Goal: Complete application form: Complete application form

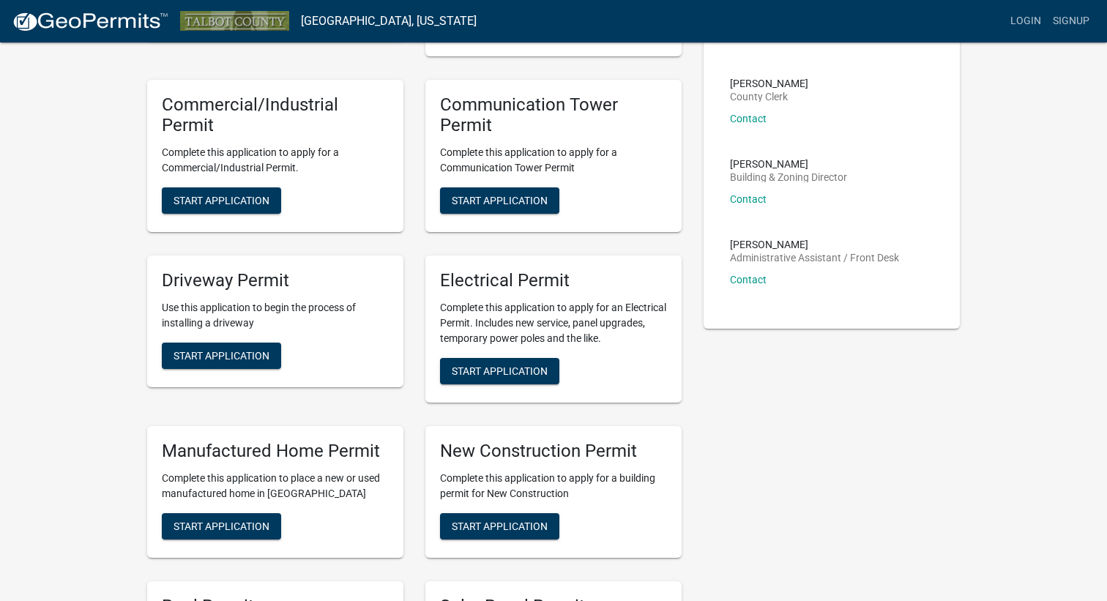
scroll to position [220, 0]
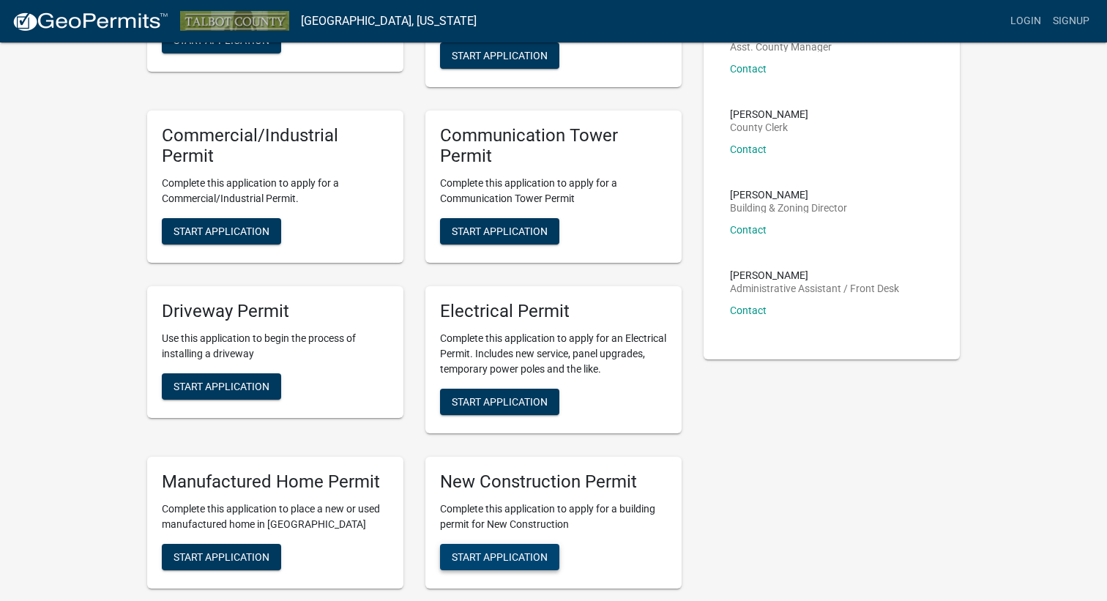
click at [489, 550] on button "Start Application" at bounding box center [499, 557] width 119 height 26
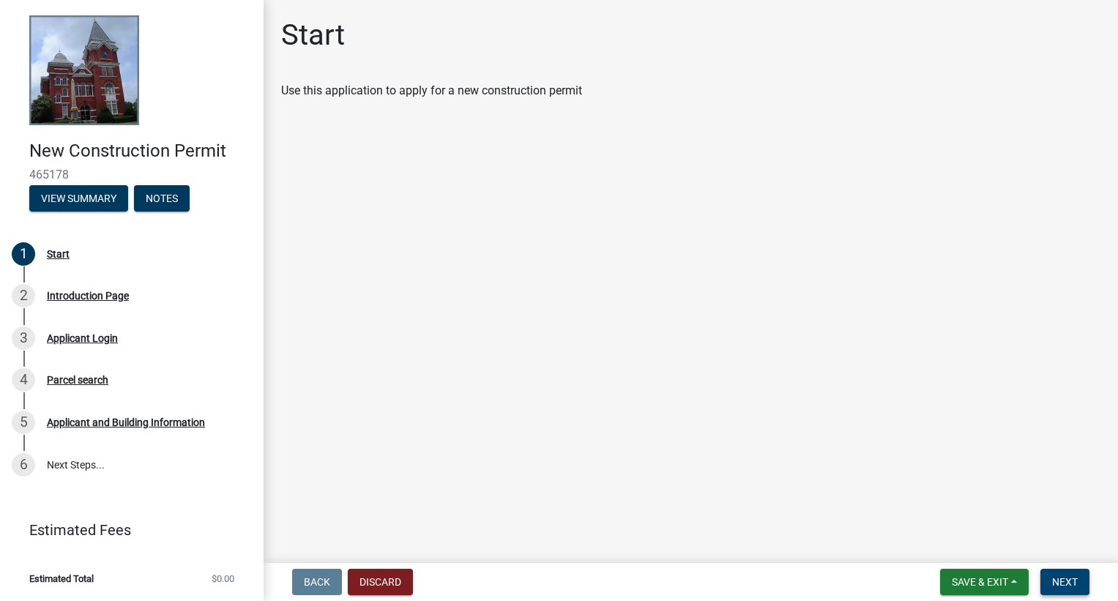
click at [1078, 590] on button "Next" at bounding box center [1064, 582] width 49 height 26
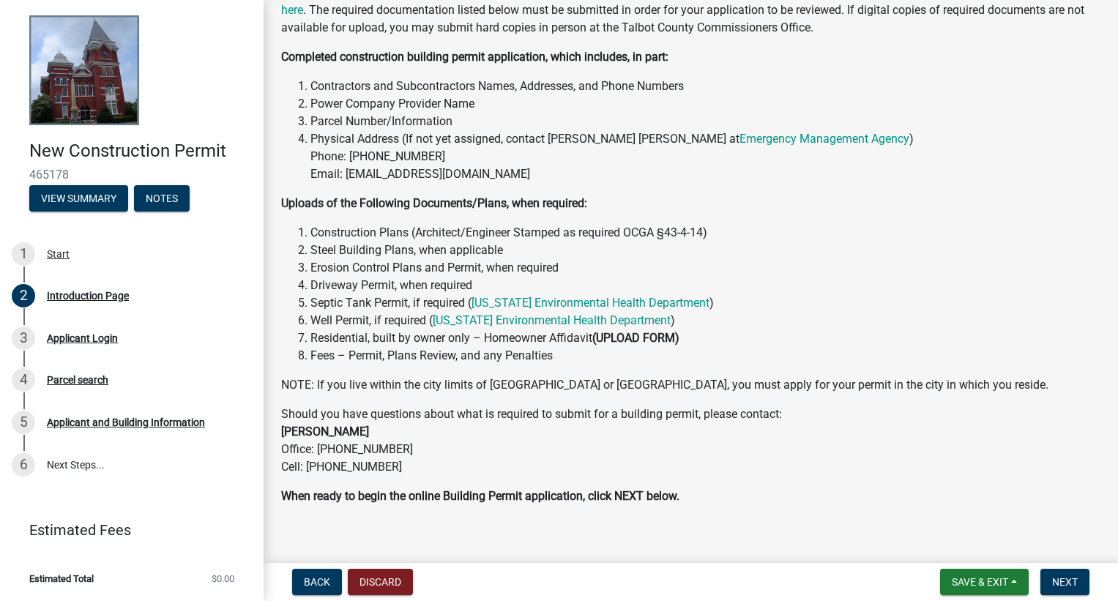
scroll to position [195, 0]
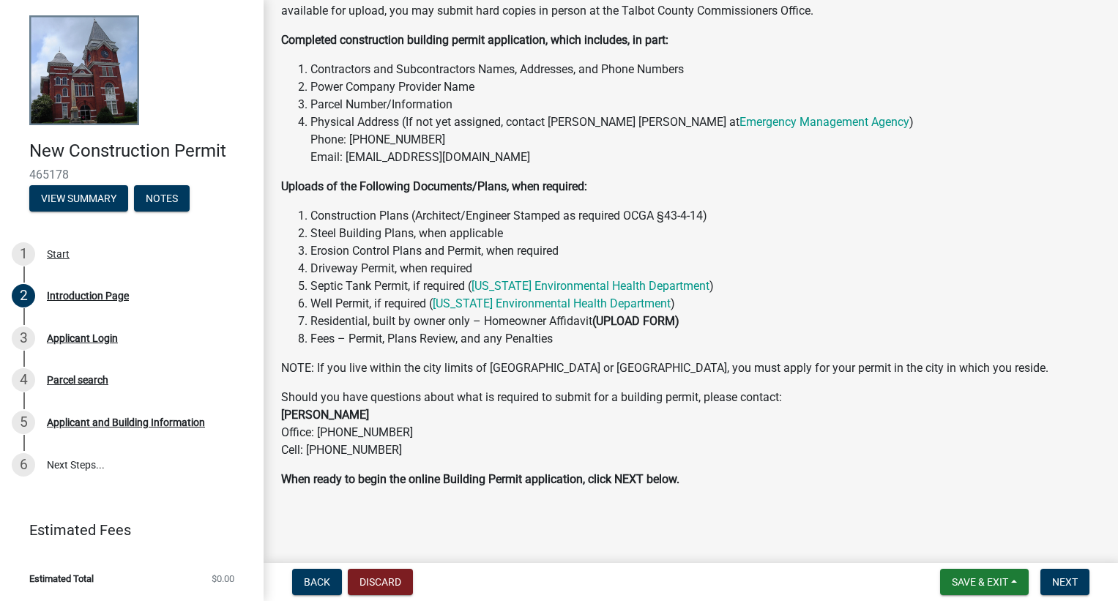
drag, startPoint x: 744, startPoint y: 232, endPoint x: 664, endPoint y: 498, distance: 277.6
click at [664, 504] on div "Introduction Page New Construction Building Permit Requirements New Constructio…" at bounding box center [690, 167] width 841 height 691
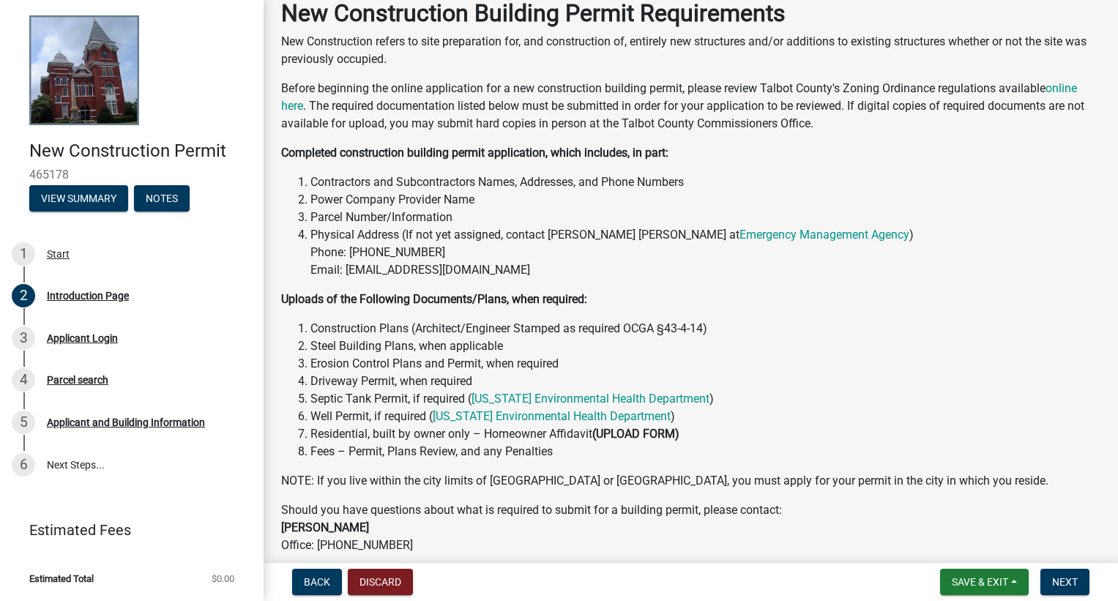
scroll to position [49, 0]
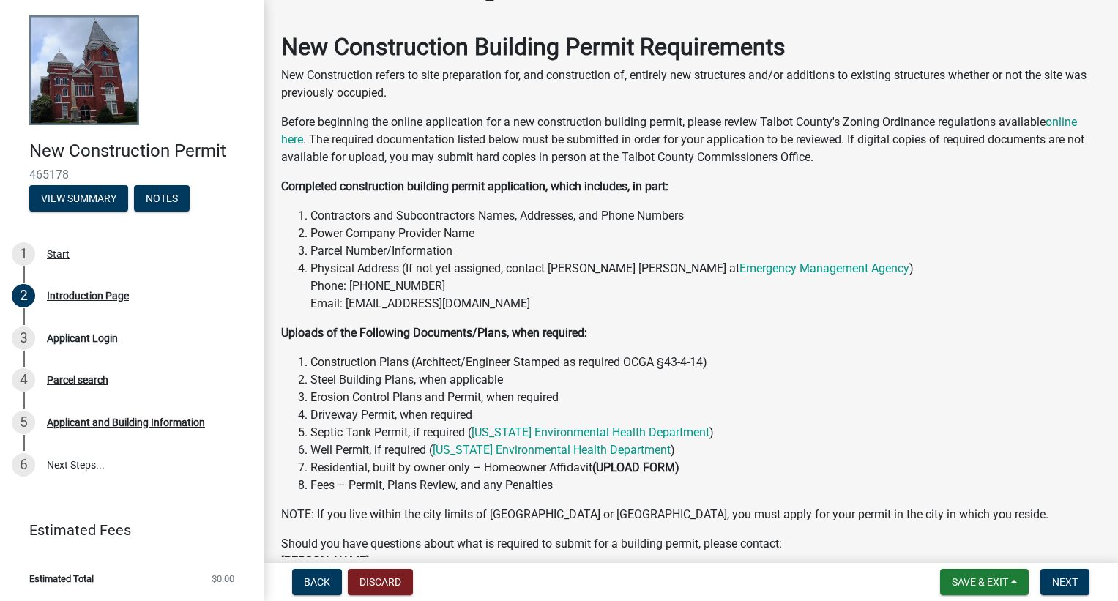
click at [1052, 568] on nav "Back Discard Save & Exit Save Save & Exit Next" at bounding box center [691, 582] width 854 height 38
click at [984, 579] on span "Save & Exit" at bounding box center [980, 582] width 56 height 12
click at [974, 515] on button "Save" at bounding box center [969, 508] width 117 height 35
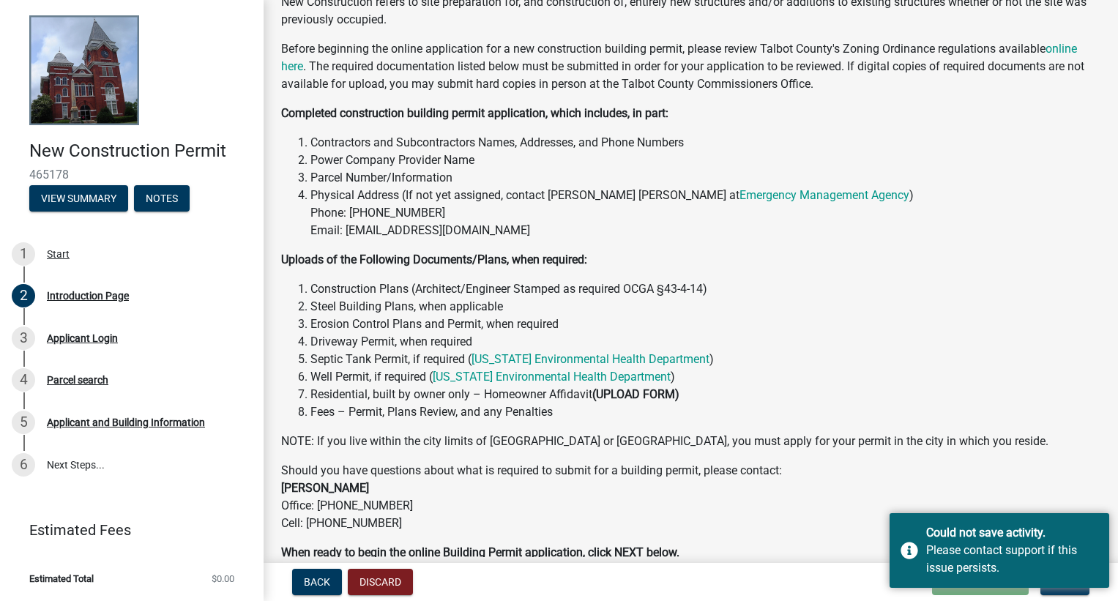
scroll to position [195, 0]
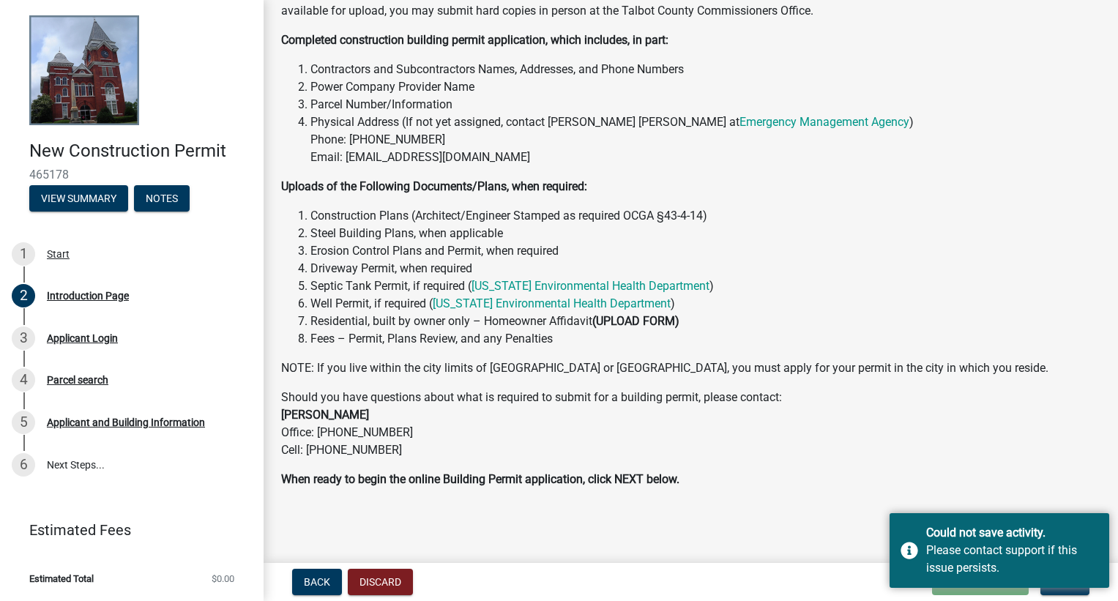
click at [758, 501] on div "Introduction Page New Construction Building Permit Requirements New Constructio…" at bounding box center [690, 167] width 841 height 691
click at [1031, 518] on div "Could not save activity. Please contact support if this issue persists." at bounding box center [999, 550] width 220 height 75
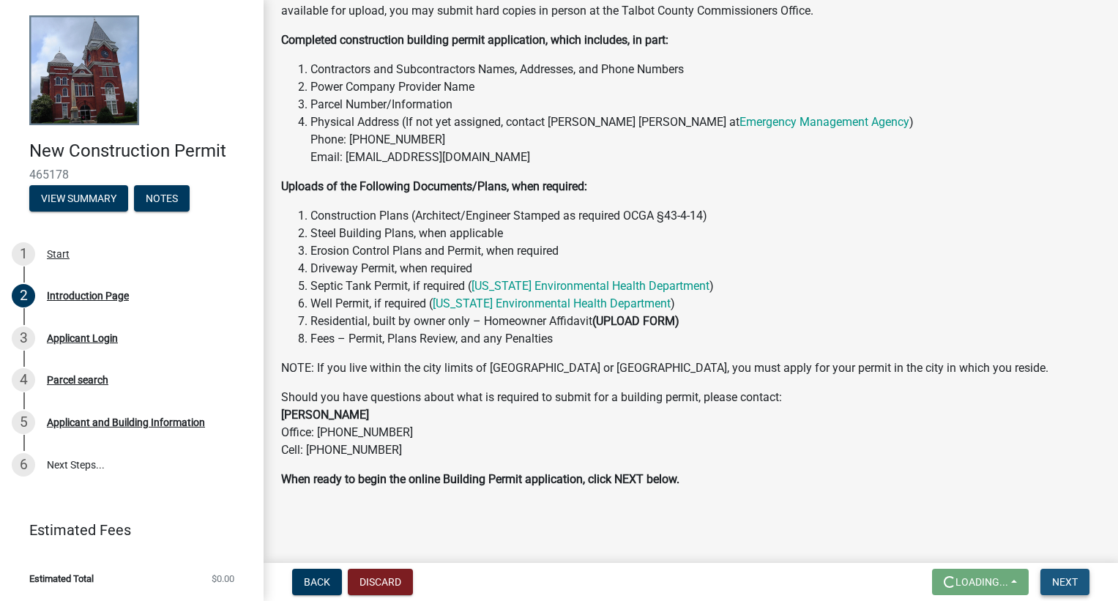
click at [1069, 591] on button "Next" at bounding box center [1064, 582] width 49 height 26
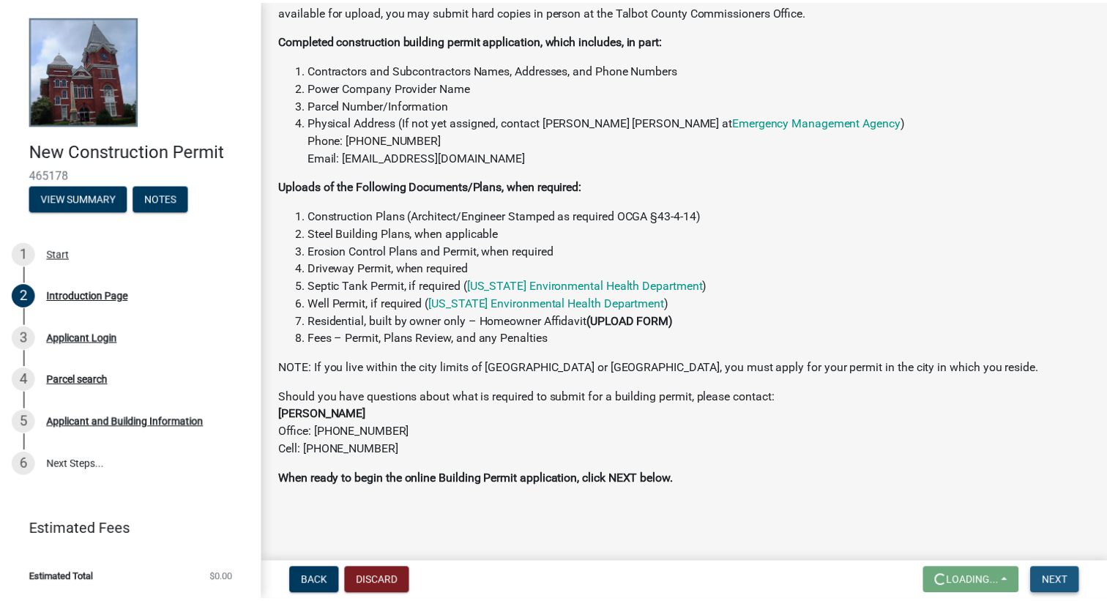
scroll to position [0, 0]
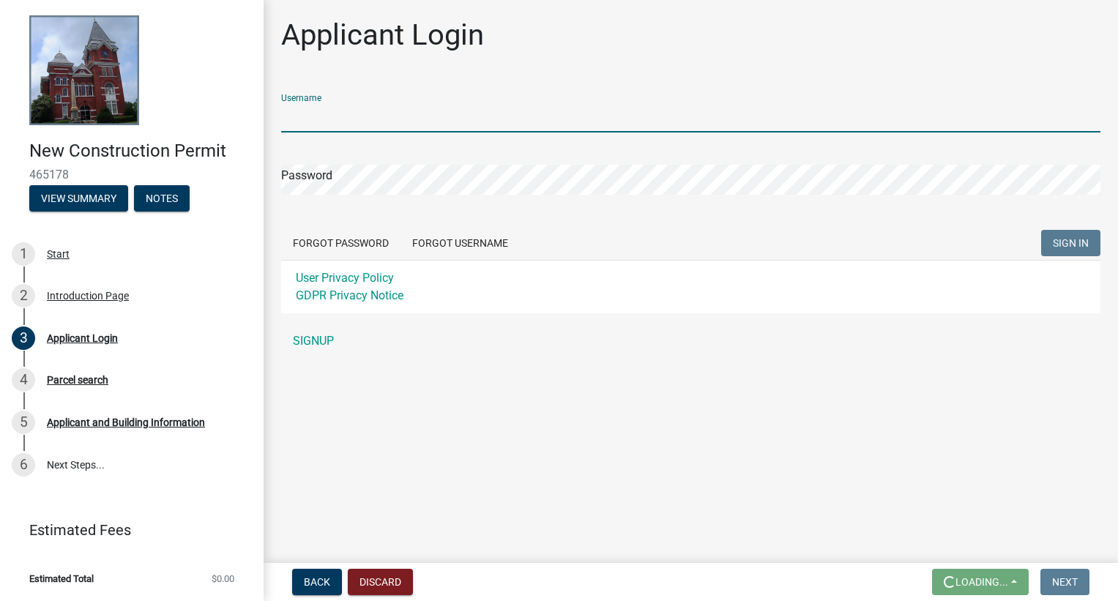
click at [330, 126] on input "Username" at bounding box center [690, 117] width 819 height 30
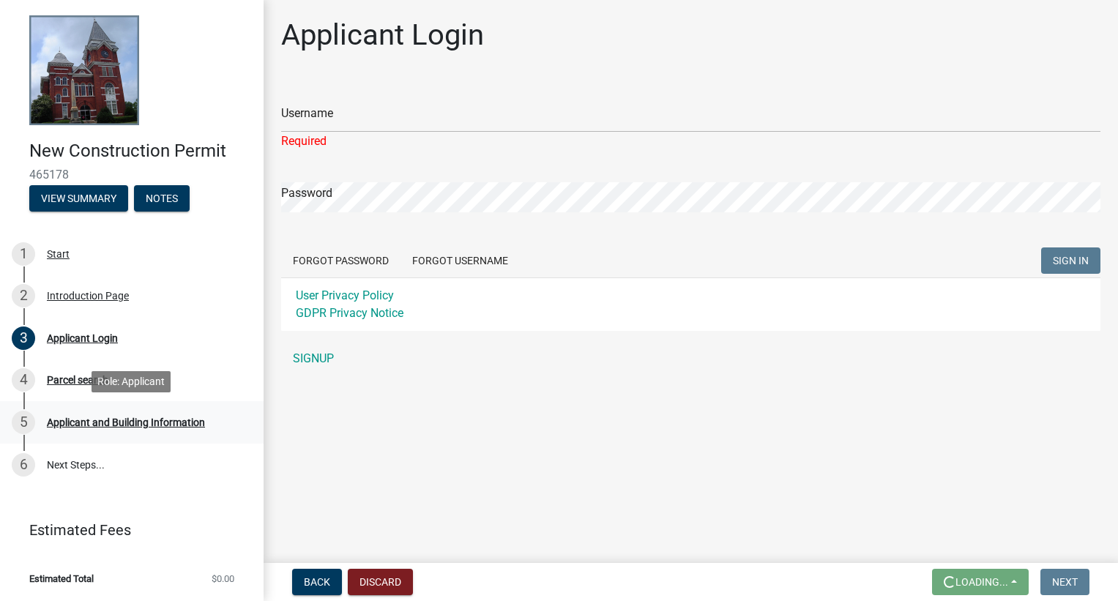
click at [109, 419] on div "Applicant and Building Information" at bounding box center [126, 422] width 158 height 10
click at [306, 354] on link "SIGNUP" at bounding box center [690, 358] width 819 height 29
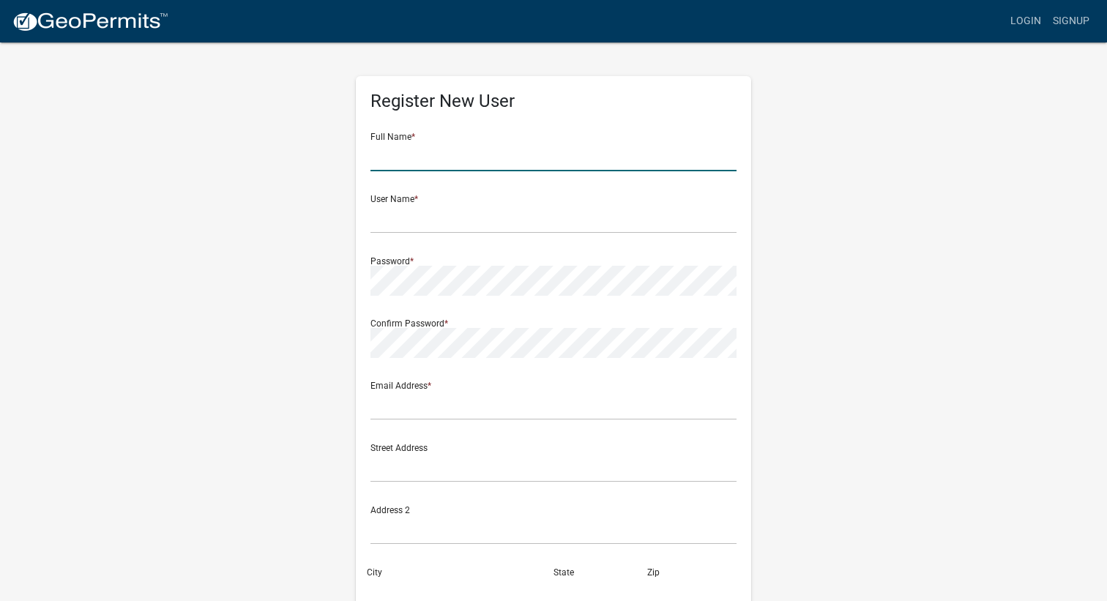
click at [434, 169] on input "text" at bounding box center [553, 156] width 366 height 30
type input "[PERSON_NAME]"
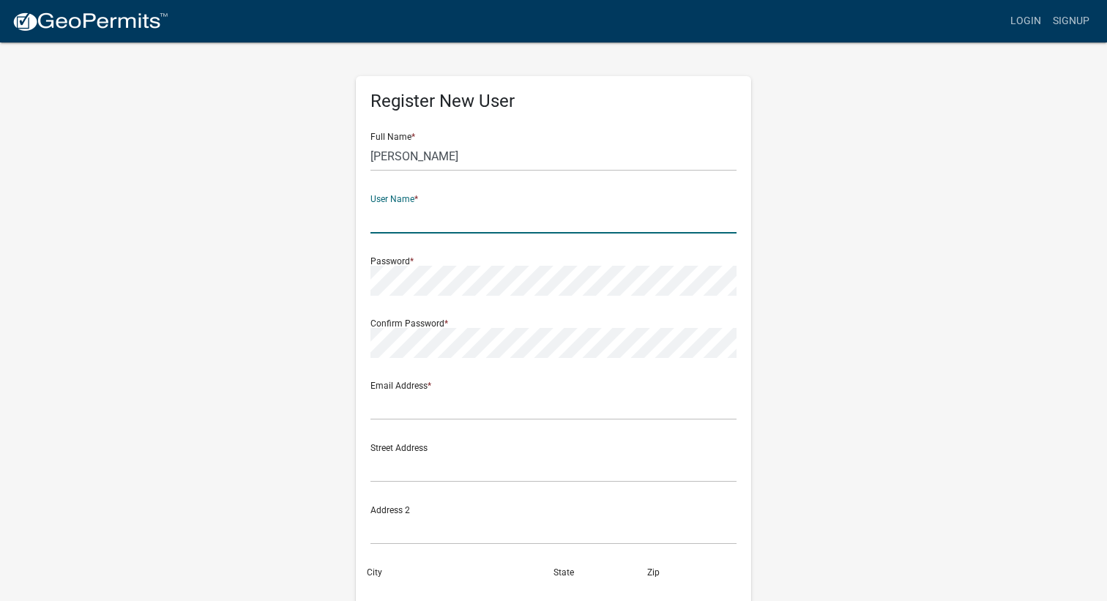
type input "B"
type input "SouthernLivingCustomHomes"
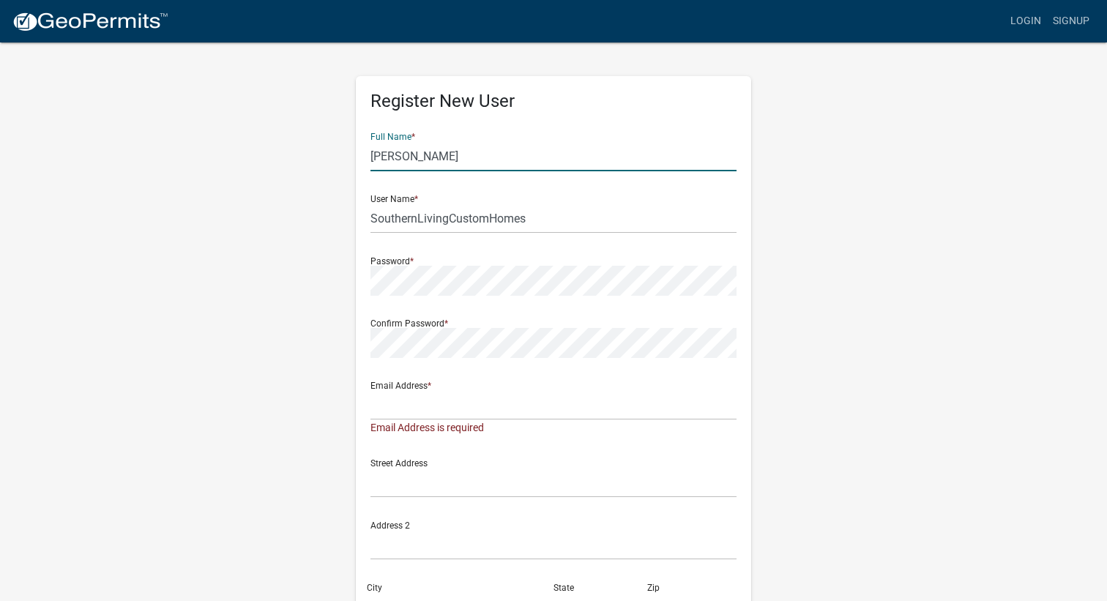
click at [455, 166] on input "[PERSON_NAME]" at bounding box center [553, 156] width 366 height 30
click at [409, 154] on input "[PERSON_NAME]" at bounding box center [553, 156] width 366 height 30
type input "[PERSON_NAME]"
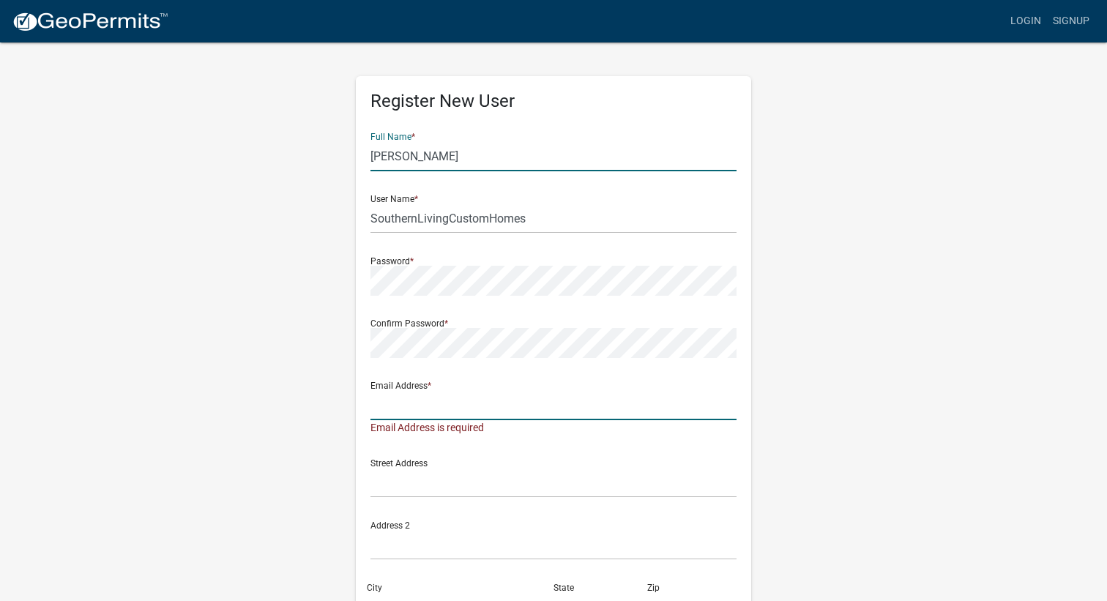
click at [381, 416] on input "text" at bounding box center [553, 405] width 366 height 30
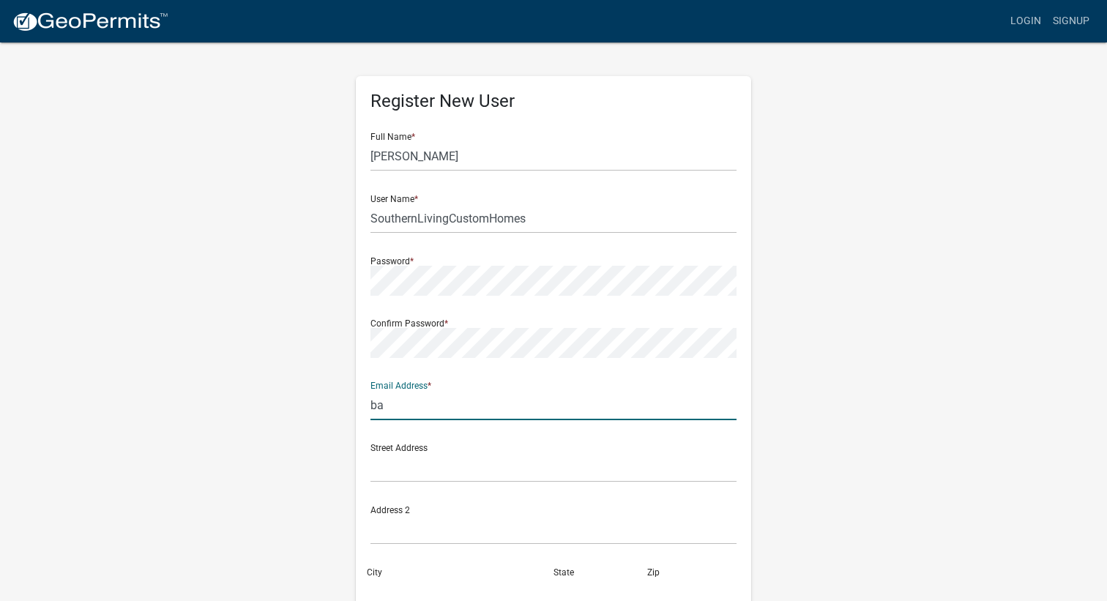
type input "[PERSON_NAME][EMAIL_ADDRESS][DOMAIN_NAME]"
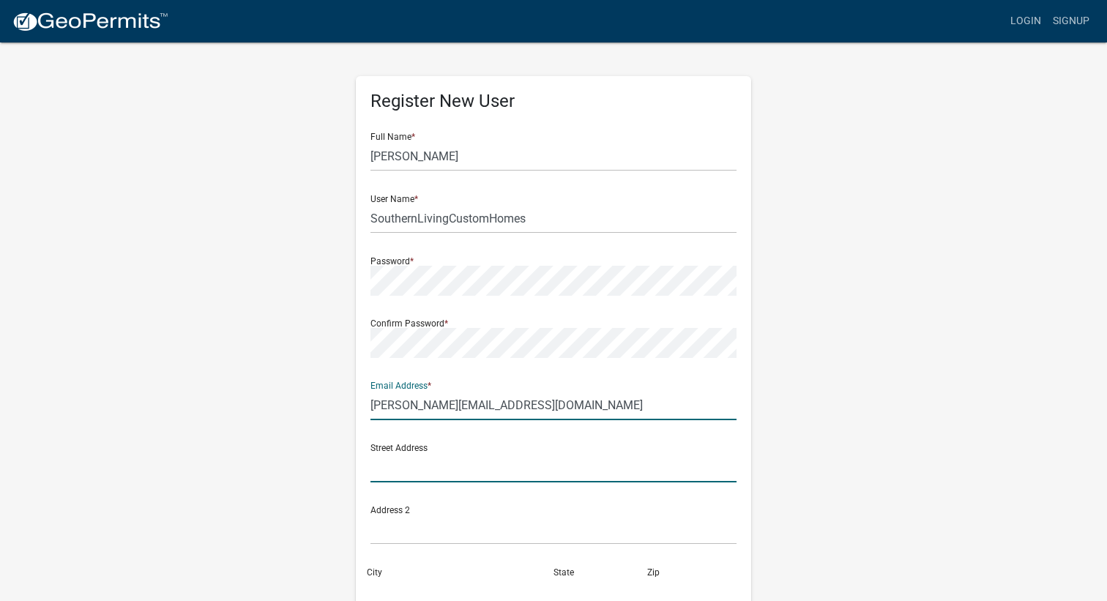
type input "PO Box [STREET_ADDRESS]"
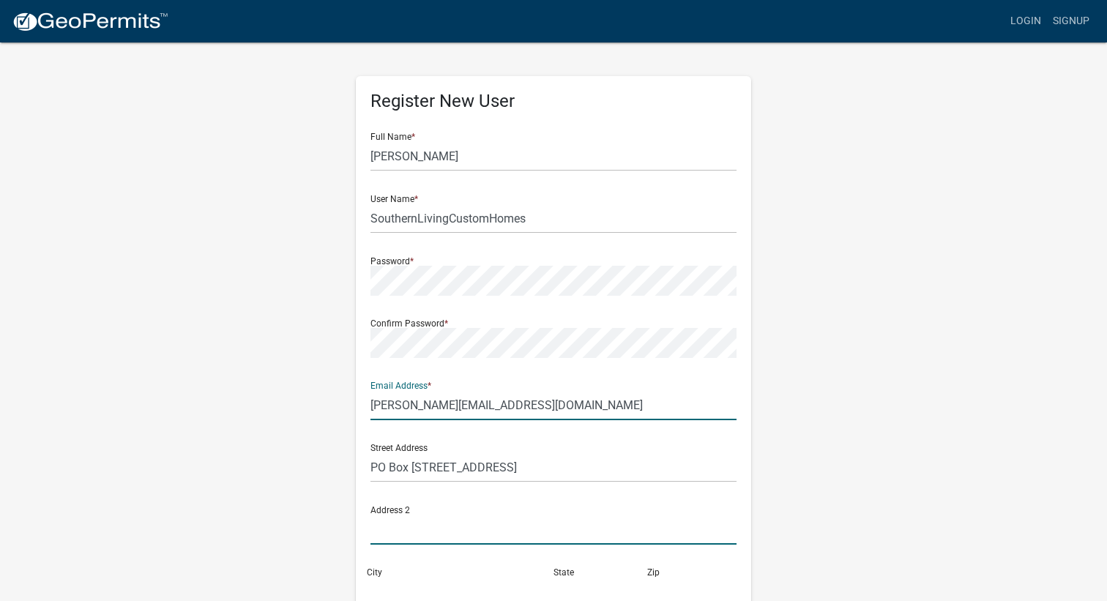
type input "PO Box 713"
type input "31803"
type input "2293100359"
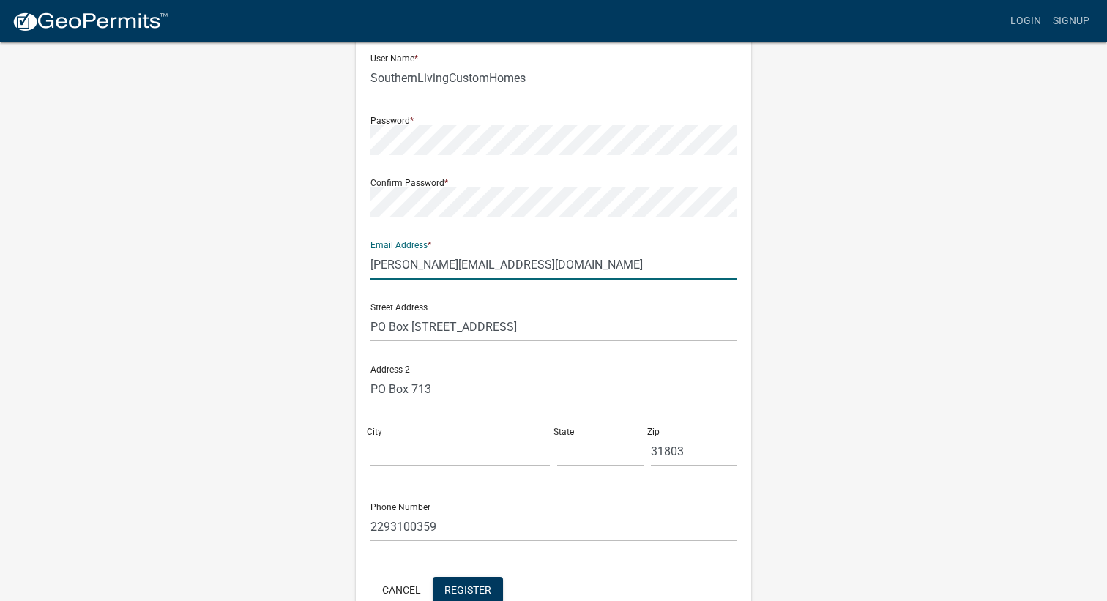
scroll to position [146, 0]
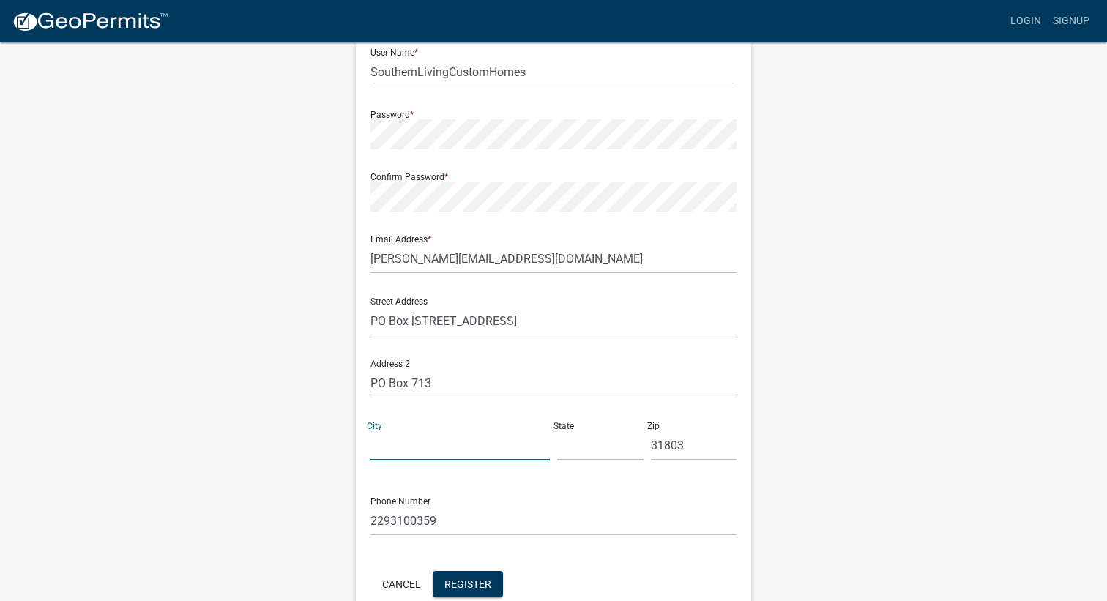
click at [477, 444] on input "City" at bounding box center [459, 445] width 179 height 30
type input "BUENA VISTA"
type input "[US_STATE]"
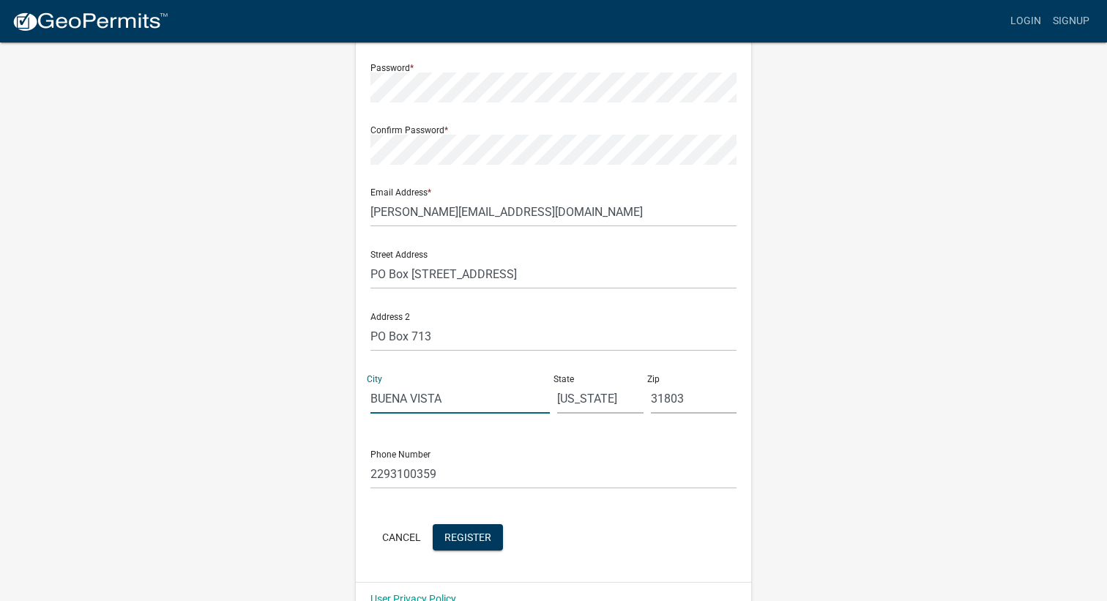
scroll to position [220, 0]
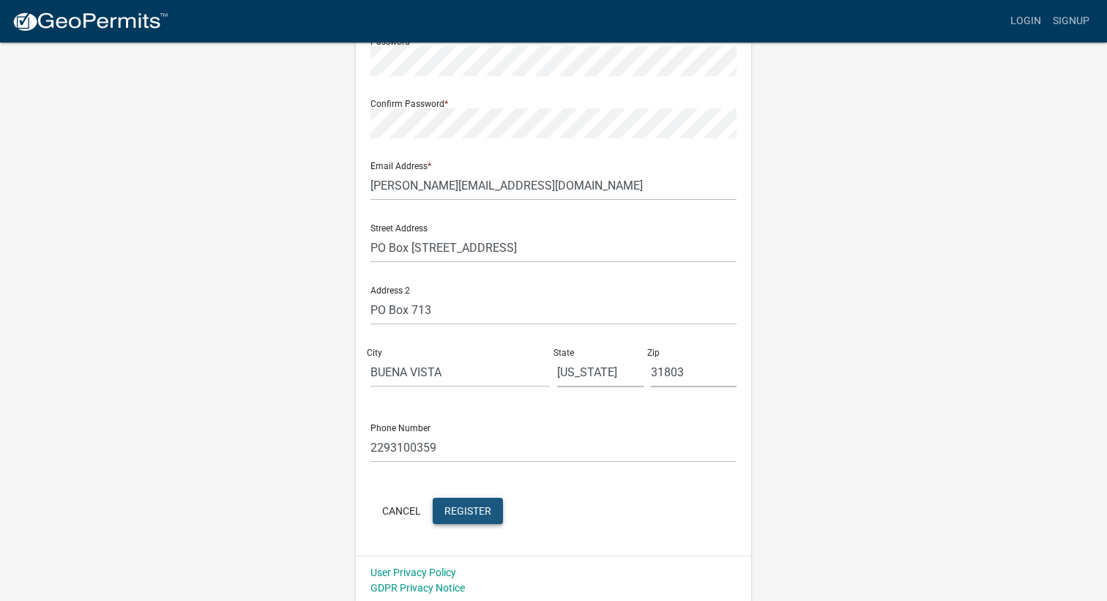
click at [459, 506] on span "Register" at bounding box center [467, 510] width 47 height 12
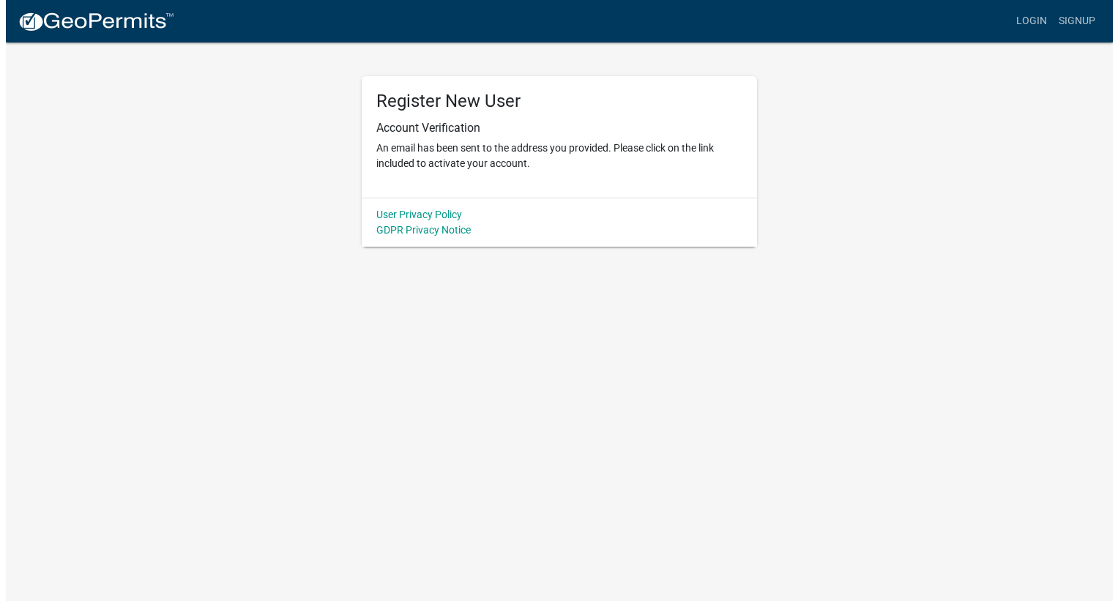
scroll to position [0, 0]
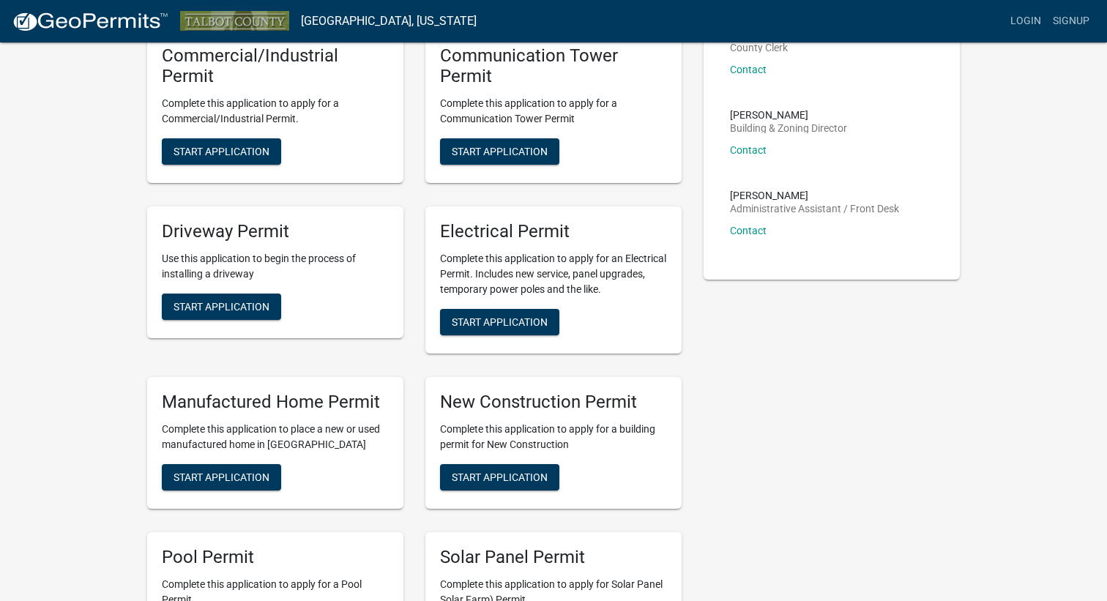
scroll to position [293, 0]
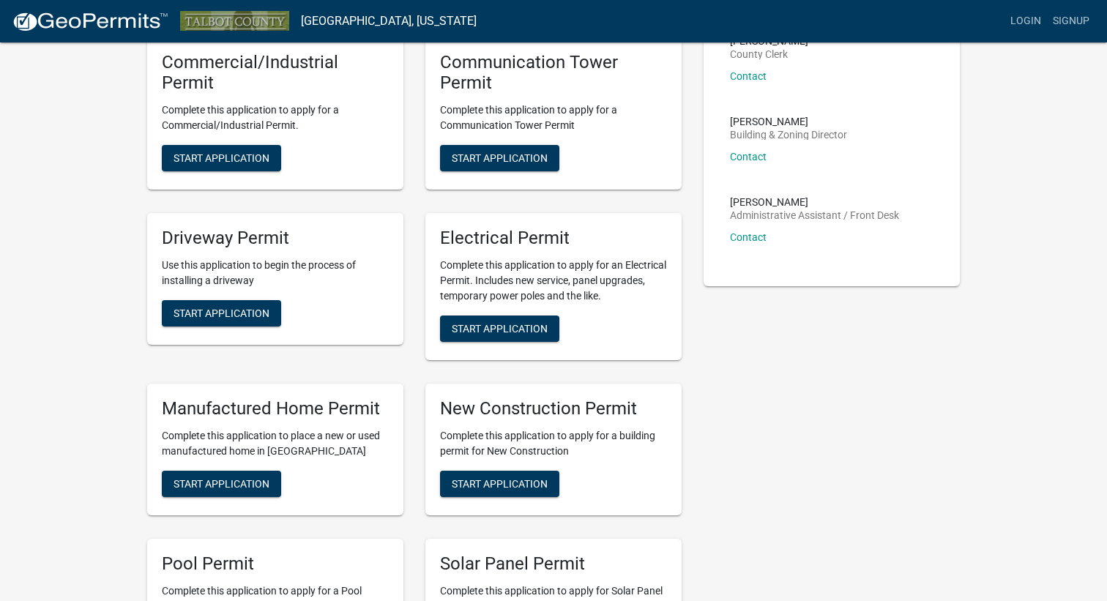
drag, startPoint x: 504, startPoint y: 326, endPoint x: 472, endPoint y: 305, distance: 38.2
click at [472, 305] on div "Electrical Permit Complete this application to apply for an Electrical Permit. …" at bounding box center [553, 286] width 256 height 147
click at [474, 326] on span "Start Application" at bounding box center [500, 328] width 96 height 12
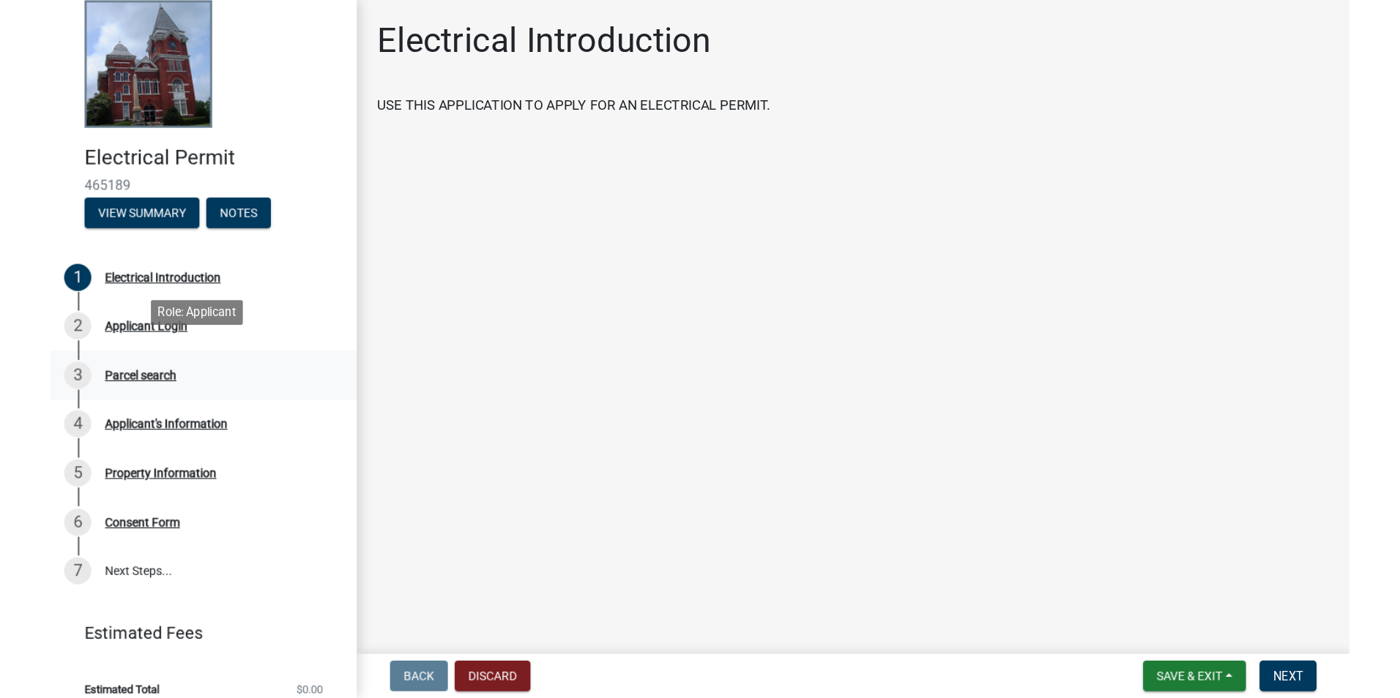
scroll to position [30, 0]
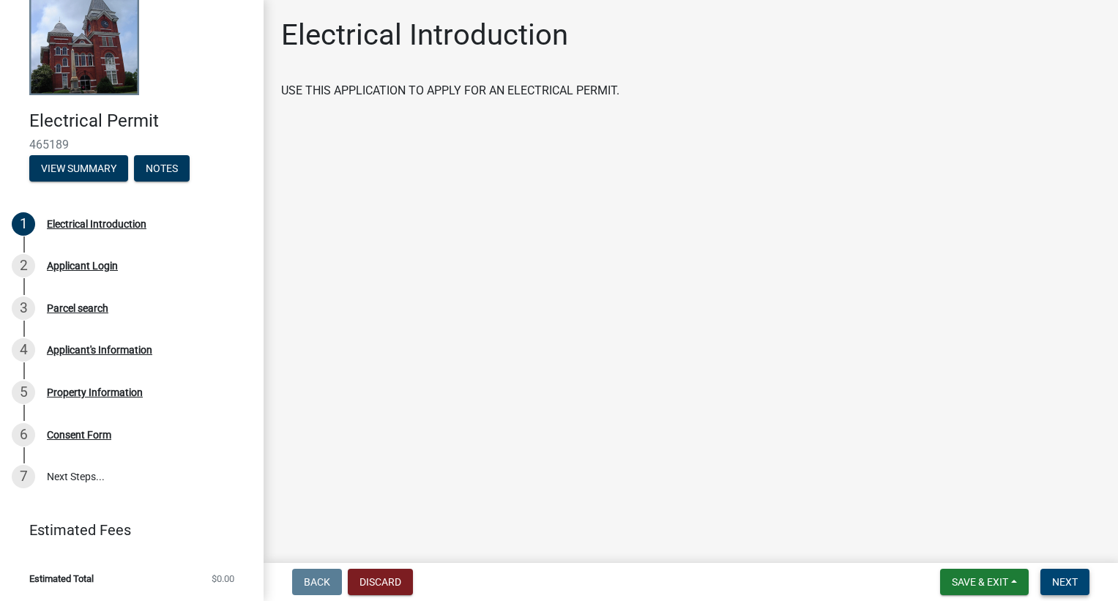
click at [1066, 575] on button "Next" at bounding box center [1064, 582] width 49 height 26
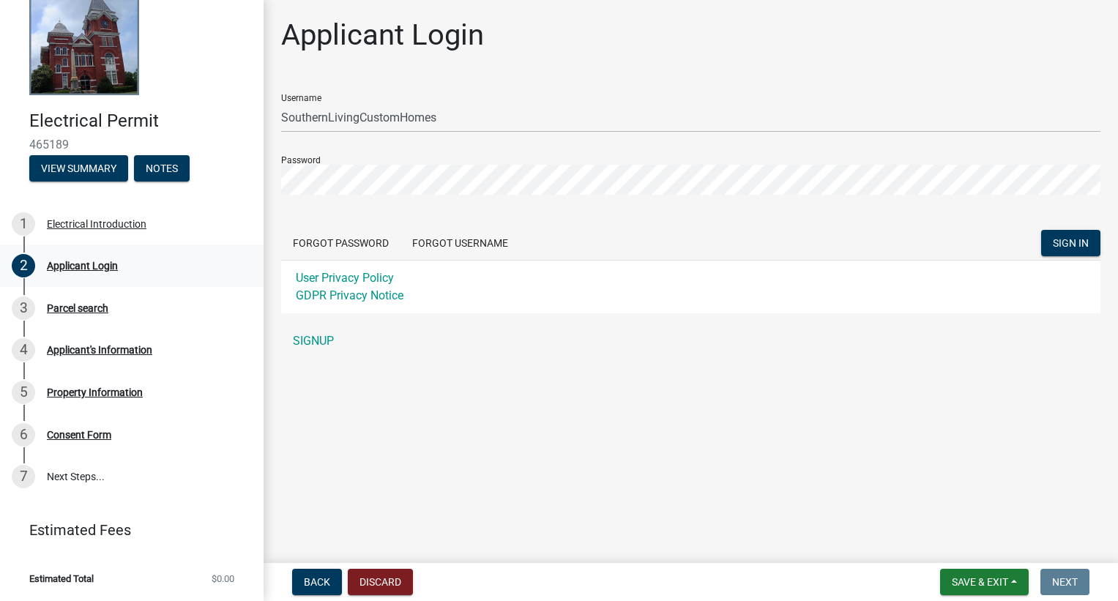
scroll to position [0, 0]
